Goal: Check status: Check status

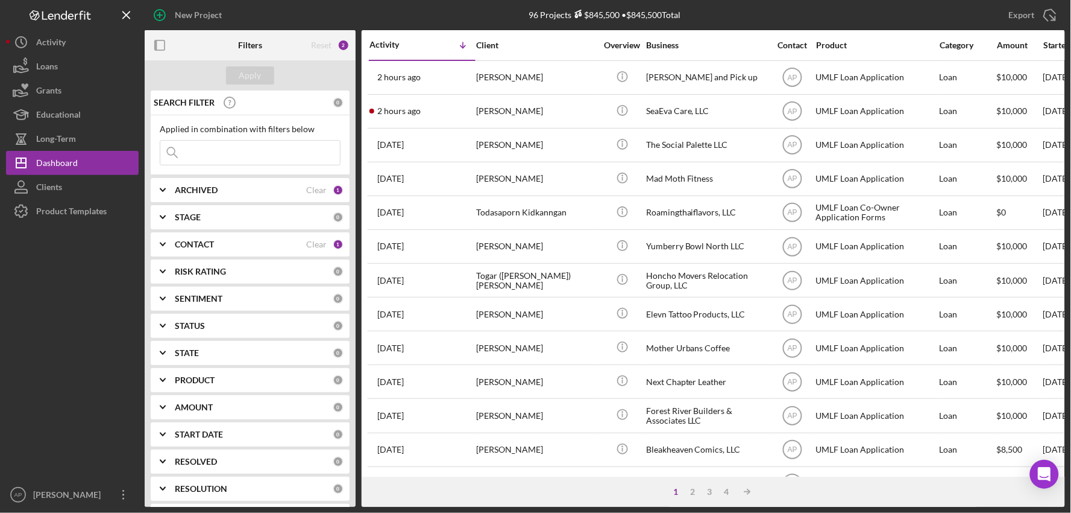
click at [211, 154] on input at bounding box center [250, 152] width 180 height 24
type input "[PERSON_NAME]"
click at [253, 77] on div "Apply" at bounding box center [250, 75] width 22 height 18
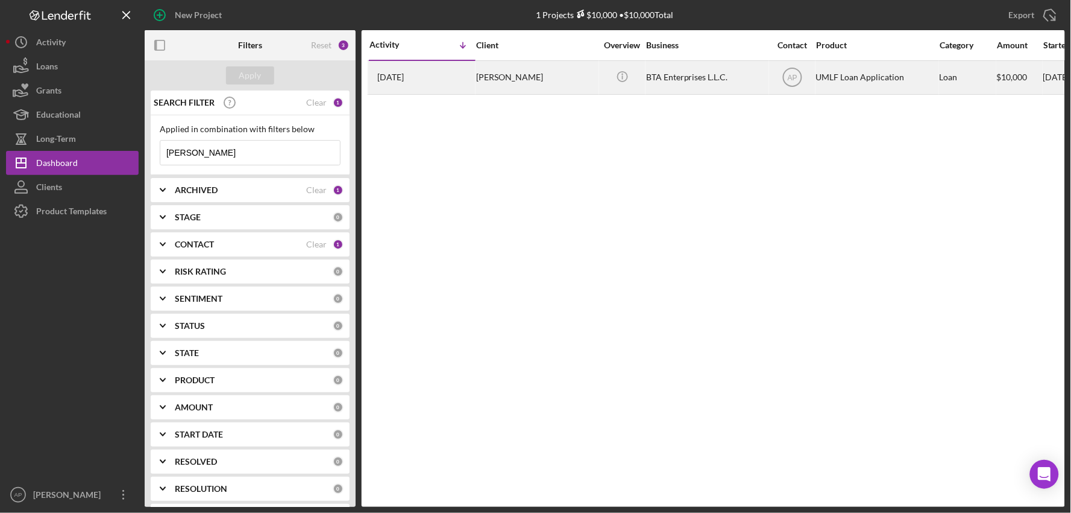
click at [508, 83] on div "[PERSON_NAME]" at bounding box center [536, 78] width 121 height 32
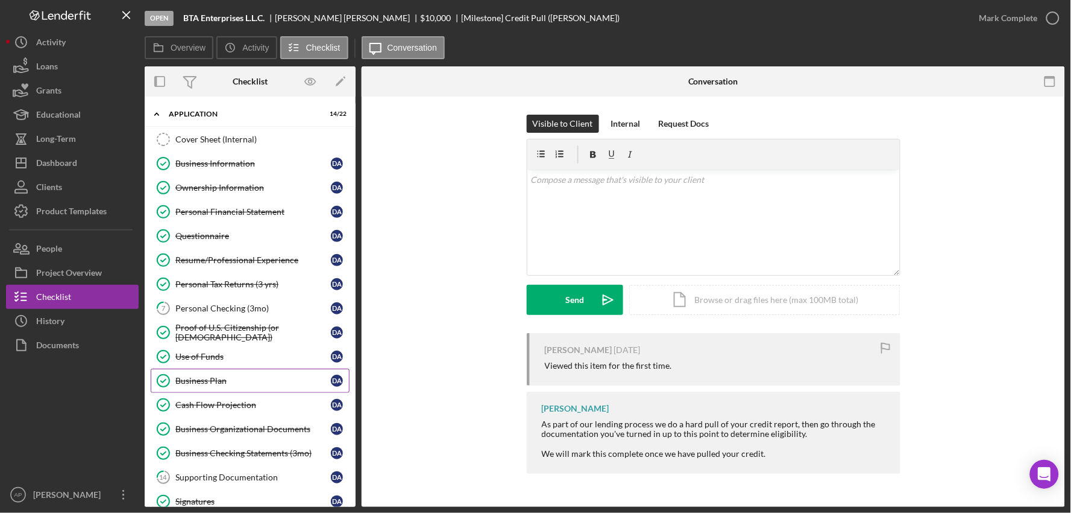
click at [234, 371] on link "Business Plan Business Plan D A" at bounding box center [250, 380] width 199 height 24
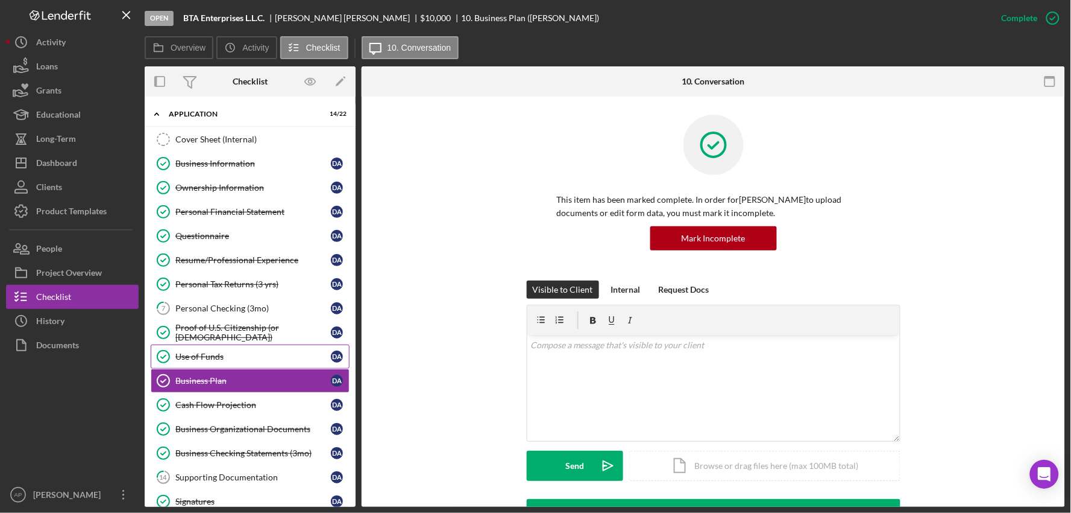
click at [237, 356] on div "Use of Funds" at bounding box center [253, 357] width 156 height 10
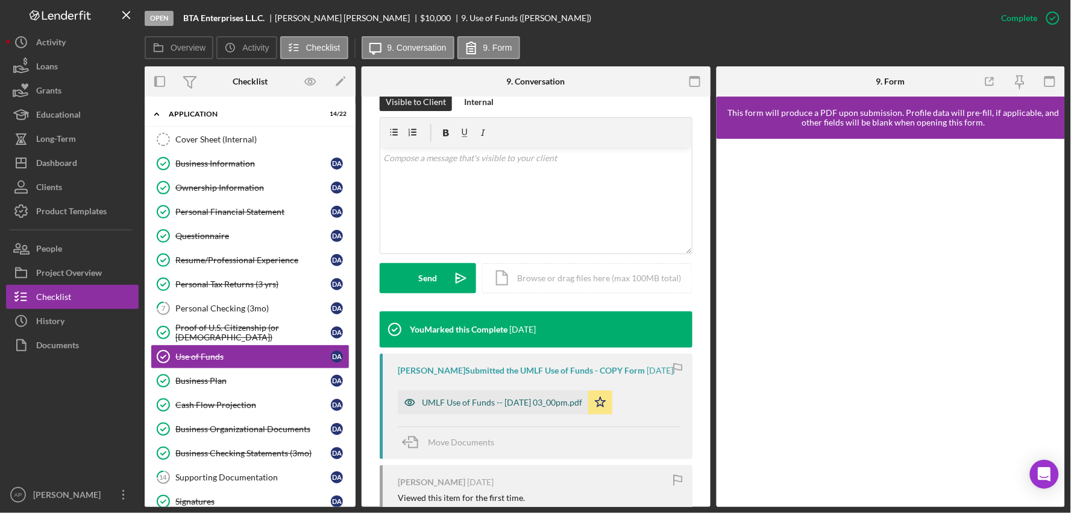
click at [475, 399] on div "UMLF Use of Funds -- [DATE] 03_00pm.pdf" at bounding box center [502, 402] width 160 height 10
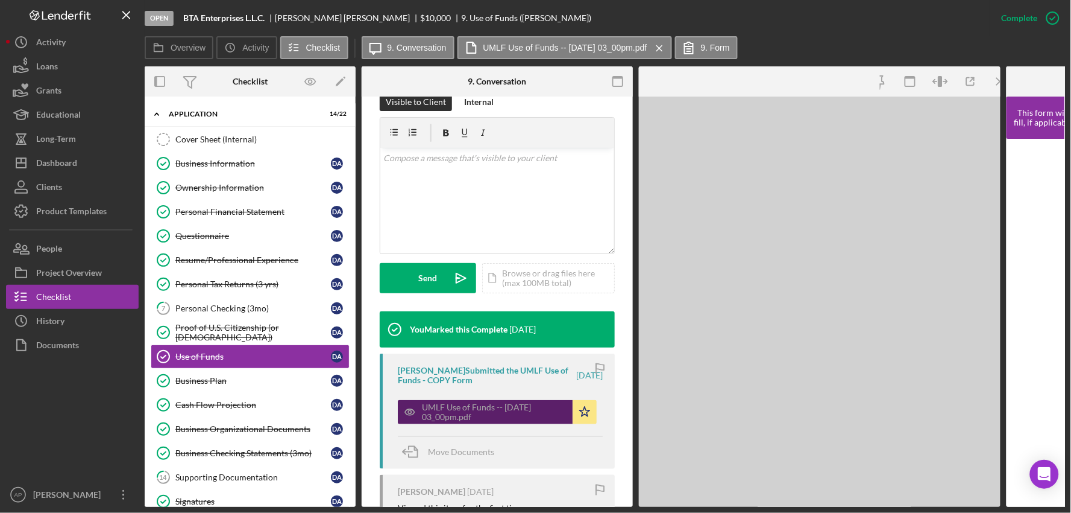
scroll to position [214, 0]
